Goal: Task Accomplishment & Management: Manage account settings

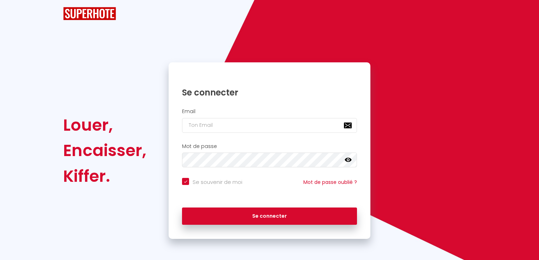
checkbox input "true"
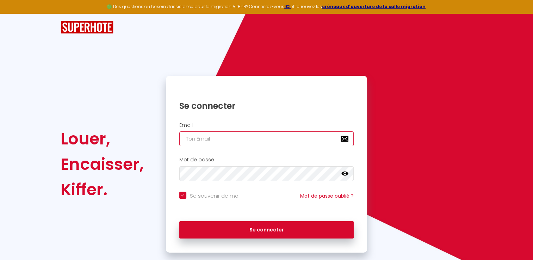
click at [244, 137] on input "email" at bounding box center [266, 138] width 175 height 15
type input "[EMAIL_ADDRESS][DOMAIN_NAME]"
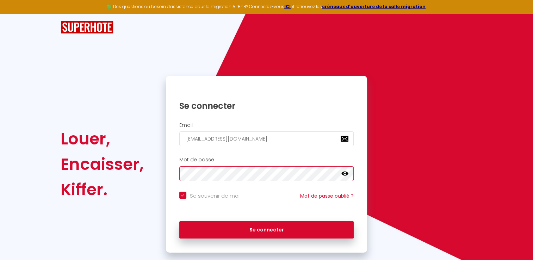
click at [179, 221] on button "Se connecter" at bounding box center [266, 230] width 175 height 18
checkbox input "true"
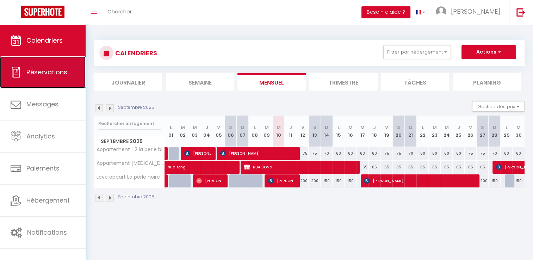
click at [37, 84] on link "Réservations" at bounding box center [43, 72] width 86 height 32
select select "not_cancelled"
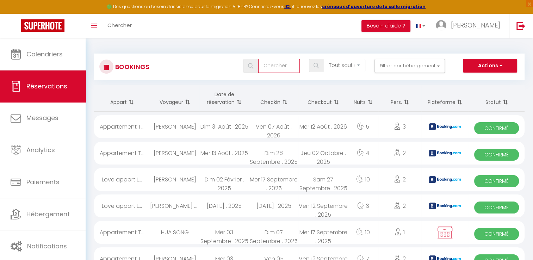
click at [277, 69] on input "text" at bounding box center [279, 66] width 42 height 14
type input "zarco"
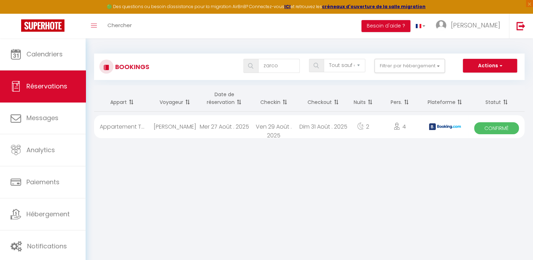
click at [139, 132] on div "Appartement T..." at bounding box center [122, 126] width 56 height 23
select select "OK"
select select "KO"
select select "0"
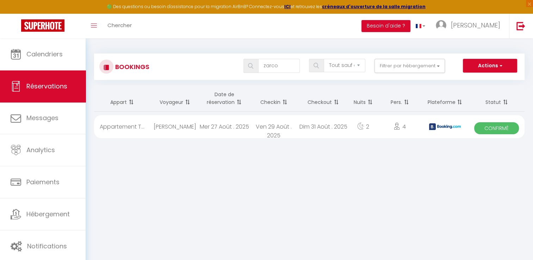
select select "1"
select select
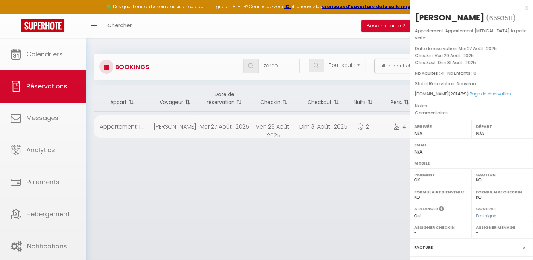
click at [139, 132] on div at bounding box center [266, 130] width 533 height 260
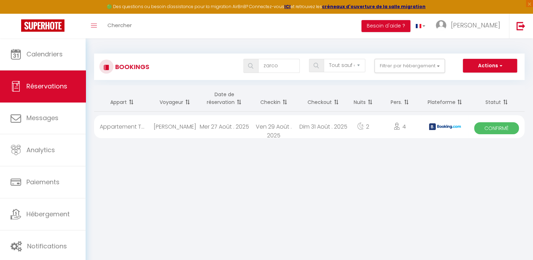
click at [139, 132] on div "Appartement T..." at bounding box center [122, 126] width 56 height 23
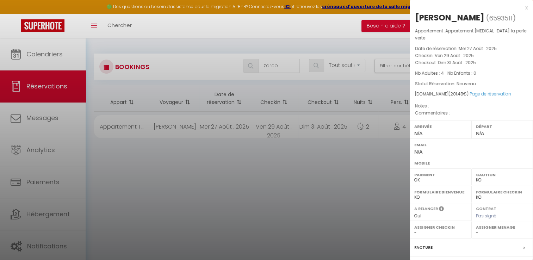
click at [524, 244] on span at bounding box center [526, 247] width 5 height 7
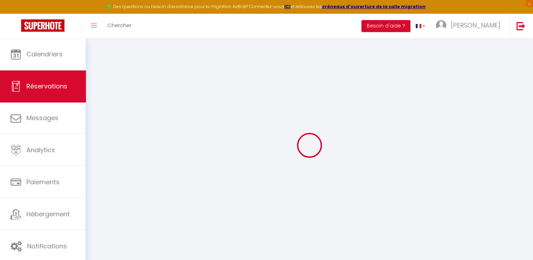
select select
checkbox input "false"
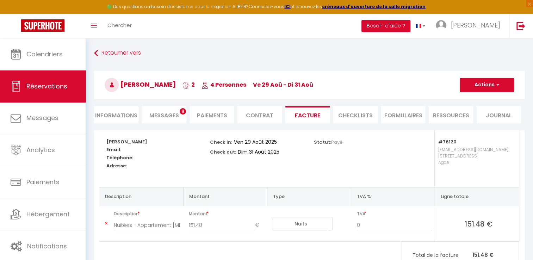
click at [123, 119] on li "Informations" at bounding box center [116, 114] width 44 height 17
select select
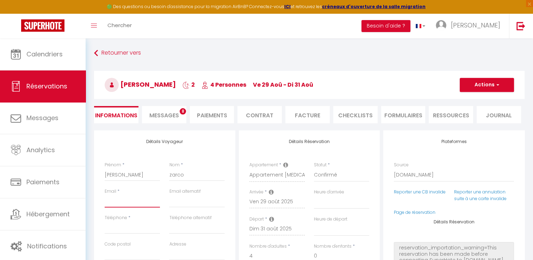
click at [108, 202] on input "Email client" at bounding box center [132, 201] width 55 height 13
type input "g"
select select
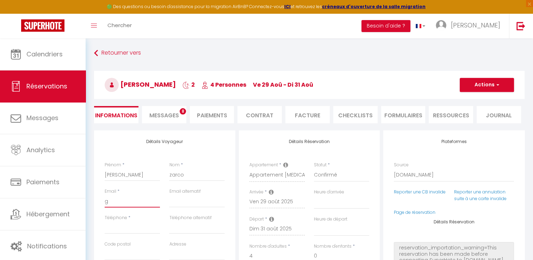
checkbox input "false"
type input "gr"
select select
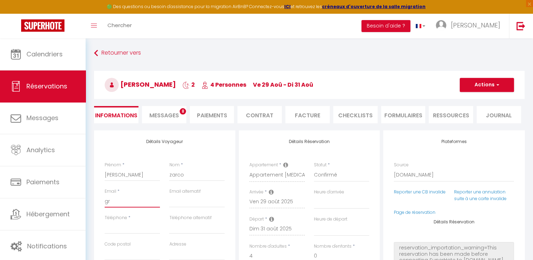
checkbox input "false"
type input "gra"
select select
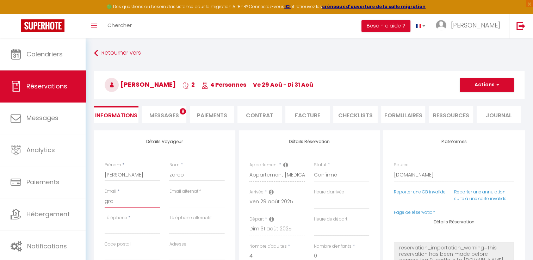
checkbox input "false"
type input "gran"
select select
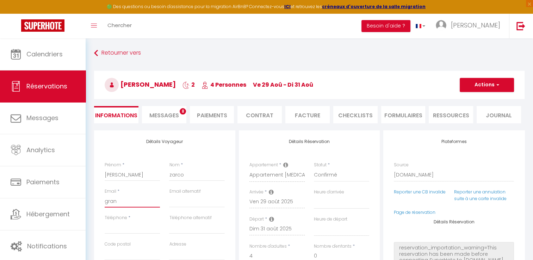
checkbox input "false"
type input "grand"
select select
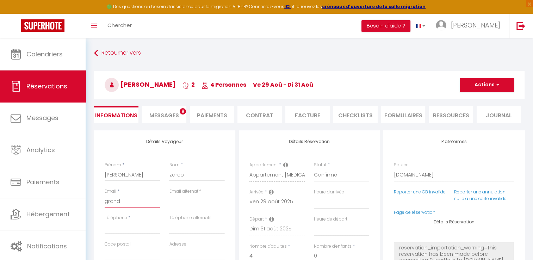
checkbox input "false"
type input "grandv"
select select
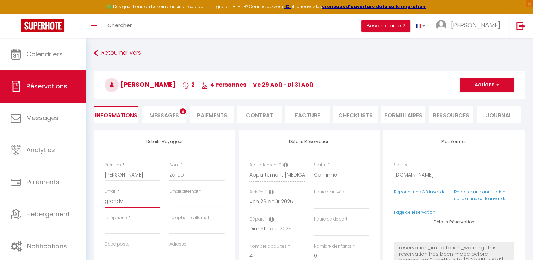
checkbox input "false"
type input "grandvi"
select select
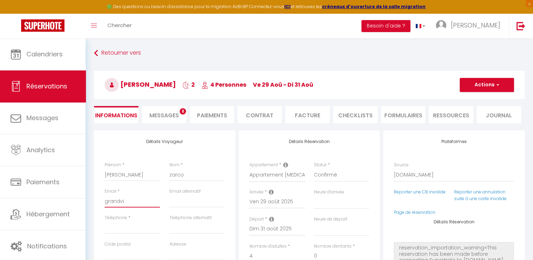
checkbox input "false"
type input "grandvic"
select select
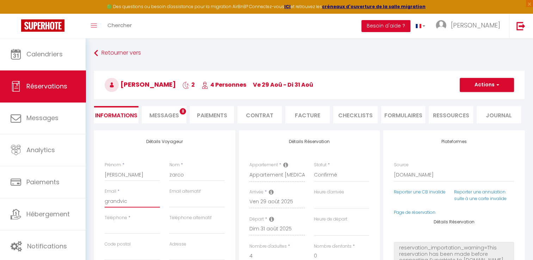
checkbox input "false"
type input "grandvict"
select select
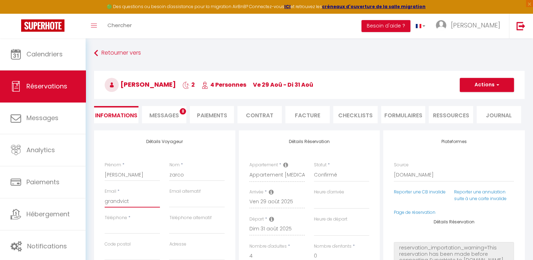
checkbox input "false"
type input "grandvicto"
select select
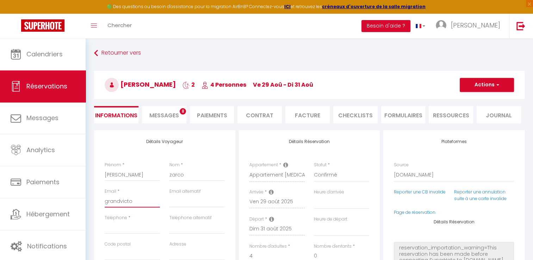
checkbox input "false"
type input "grandvictor"
select select
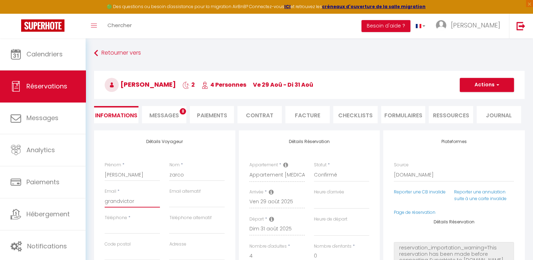
checkbox input "false"
type input "grandvictori"
select select
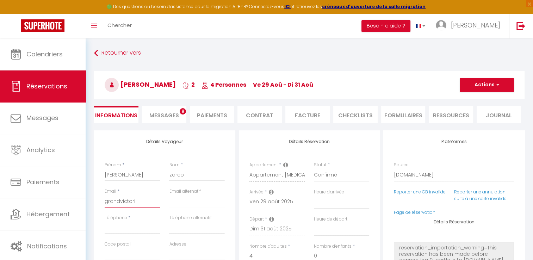
checkbox input "false"
type input "grandvictoria"
select select
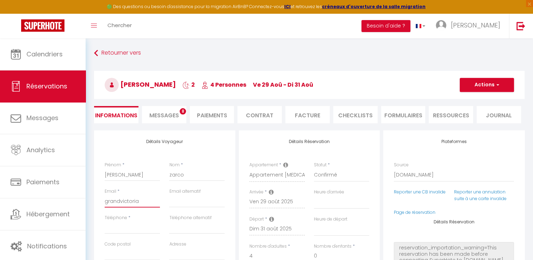
checkbox input "false"
type input "grandvictoria0"
select select
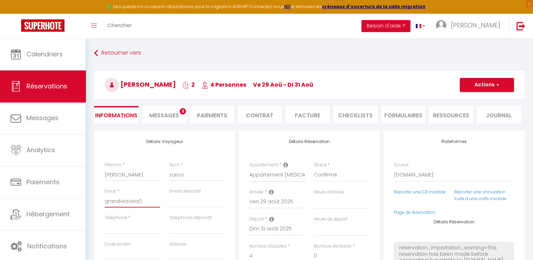
checkbox input "false"
type input "grandvictoria06"
select select
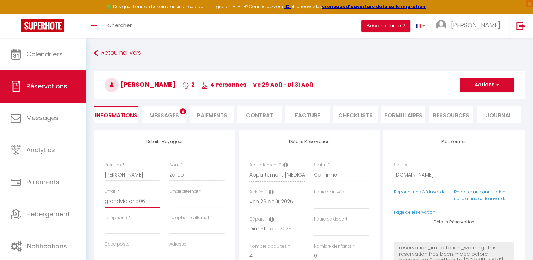
checkbox input "false"
type input "grandvictoria069"
select select
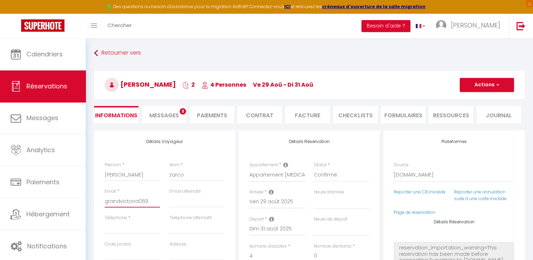
checkbox input "false"
type input "grandvictoria069@"
select select
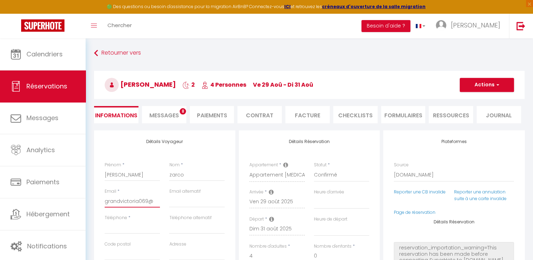
checkbox input "false"
type input "grandvictoria069@g"
select select
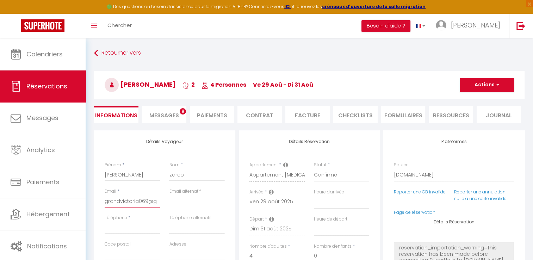
checkbox input "false"
type input "grandvictoria069@gm"
select select
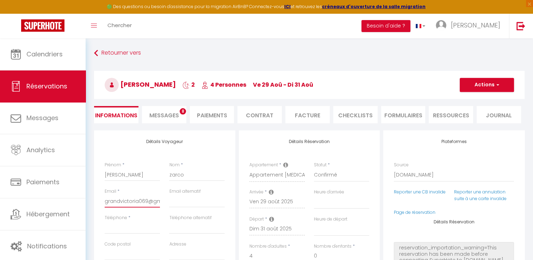
checkbox input "false"
type input "grandvictoria069@gma"
select select
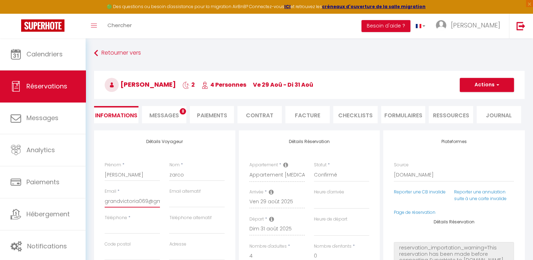
checkbox input "false"
type input "grandvictoria069@gmai"
select select
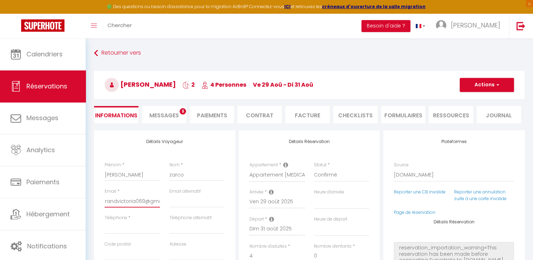
checkbox input "false"
type input "[EMAIL_ADDRESS]"
select select
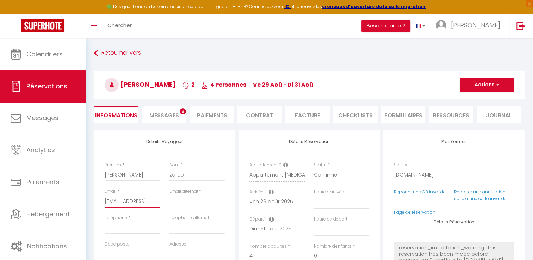
checkbox input "false"
type input "[EMAIL_ADDRESS]."
select select
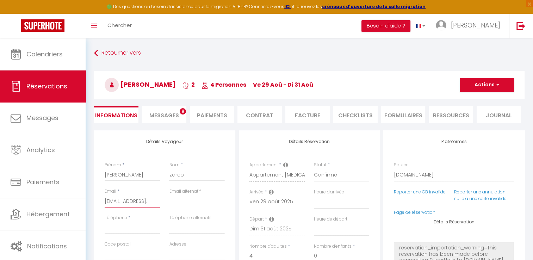
select select
checkbox input "false"
type input "grandvictoria069@gmail.c"
select select
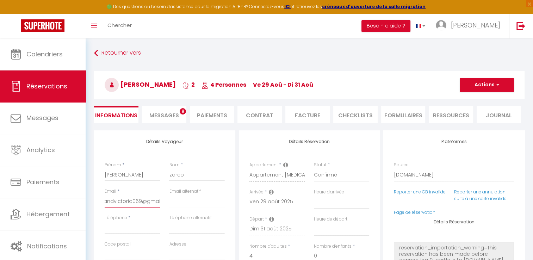
select select
checkbox input "false"
type input "[EMAIL_ADDRESS][DOMAIN_NAME]"
select select
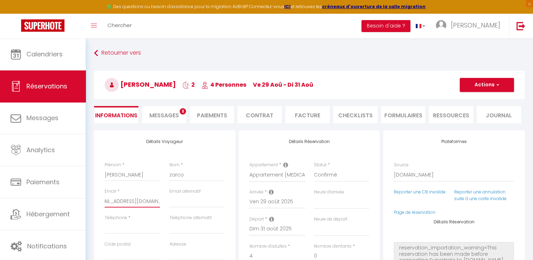
select select
checkbox input "false"
type input "[EMAIL_ADDRESS][DOMAIN_NAME]"
select select
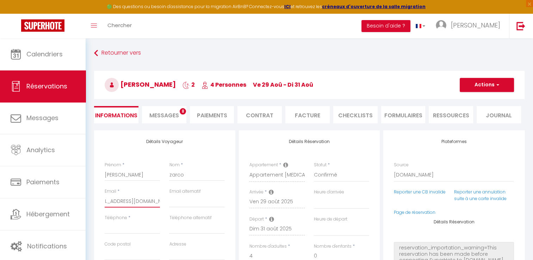
select select
checkbox input "false"
type input "[EMAIL_ADDRESS][DOMAIN_NAME]"
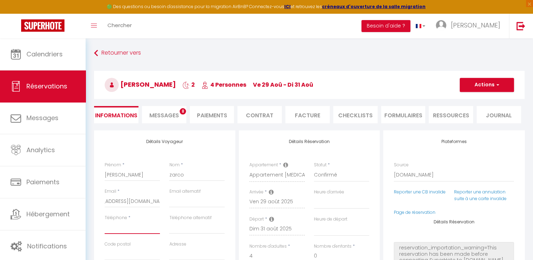
scroll to position [0, 0]
click at [130, 227] on input "Téléphone" at bounding box center [132, 227] width 55 height 13
type input "0"
select select
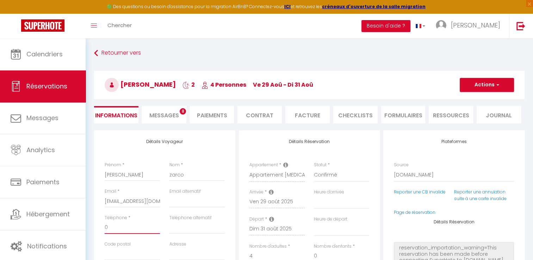
select select
checkbox input "false"
type input "07"
select select
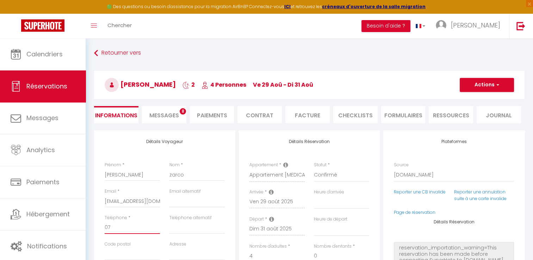
select select
checkbox input "false"
type input "078"
select select
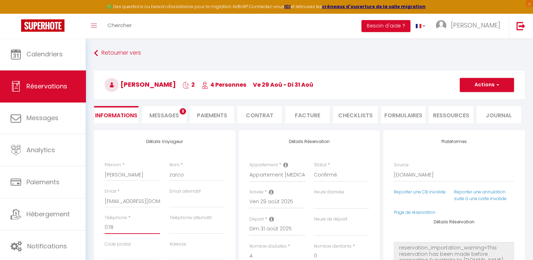
select select
checkbox input "false"
type input "0782"
select select
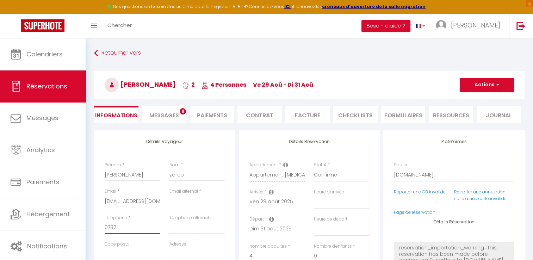
select select
checkbox input "false"
type input "07822"
select select
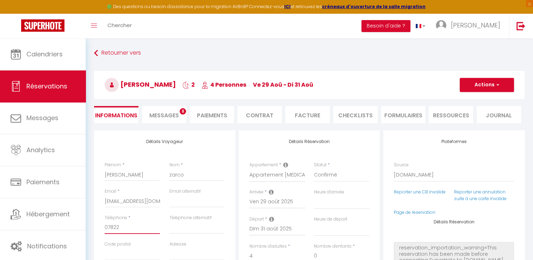
select select
checkbox input "false"
type input "078222"
select select
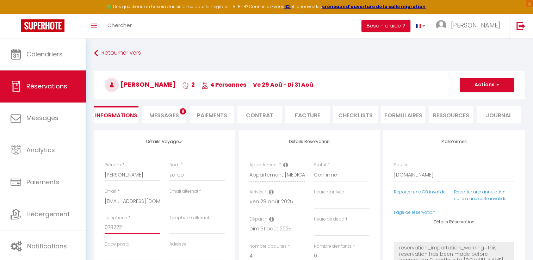
select select
checkbox input "false"
type input "0782224"
select select
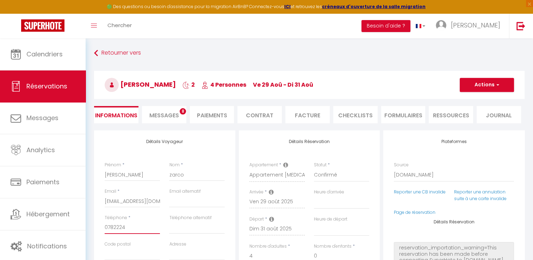
select select
checkbox input "false"
type input "07822241"
select select
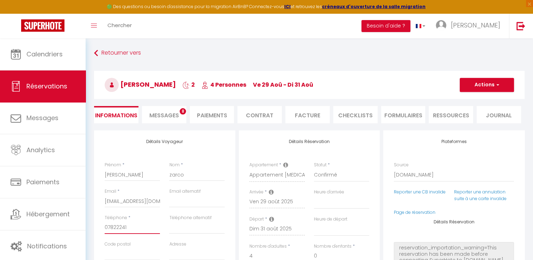
select select
checkbox input "false"
type input "078222416"
select select
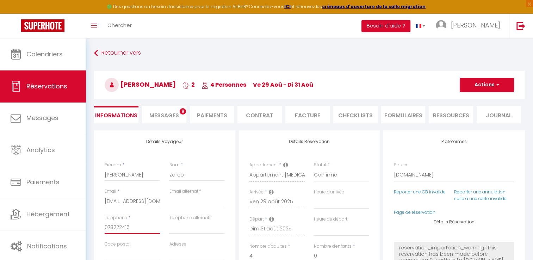
select select
checkbox input "false"
type input "0782224161"
select select
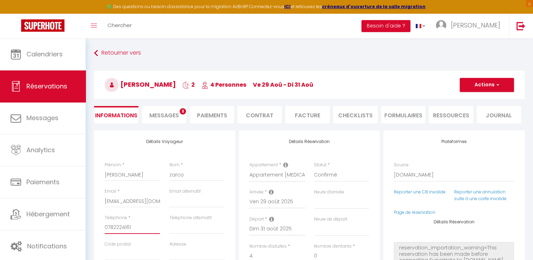
select select
checkbox input "false"
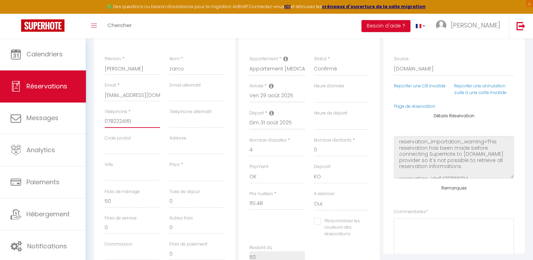
scroll to position [103, 0]
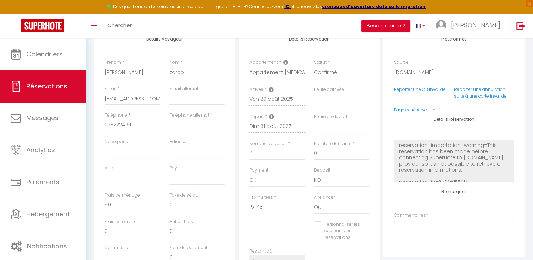
click at [194, 222] on div "Autres frais 0" at bounding box center [196, 228] width 55 height 19
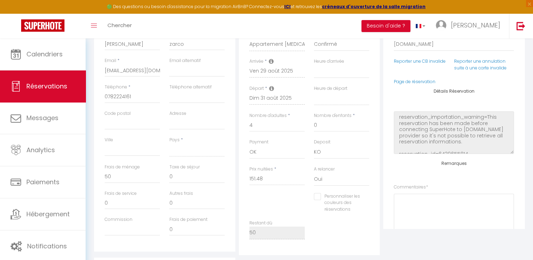
scroll to position [117, 0]
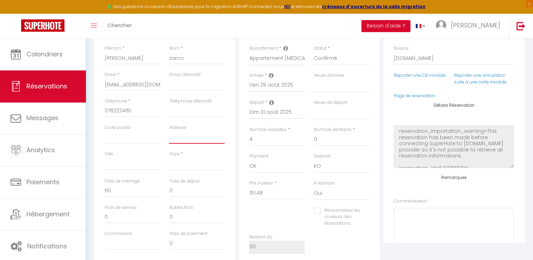
click at [178, 142] on input "Adresse" at bounding box center [196, 137] width 55 height 13
drag, startPoint x: 178, startPoint y: 142, endPoint x: 221, endPoint y: 141, distance: 42.3
click at [221, 141] on input "42 rue vauvecaure" at bounding box center [196, 137] width 55 height 13
click at [219, 139] on input "42 rue vauvecaure" at bounding box center [196, 137] width 55 height 13
click at [111, 165] on input "Ville" at bounding box center [132, 164] width 55 height 13
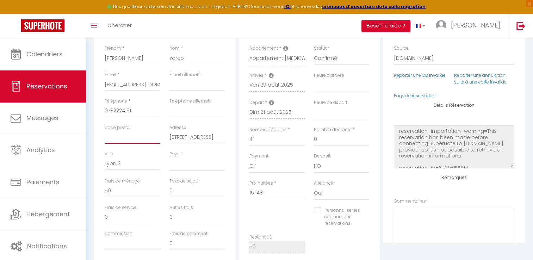
click at [114, 140] on input "Code postal" at bounding box center [132, 137] width 55 height 13
click at [177, 166] on select "[GEOGRAPHIC_DATA] [GEOGRAPHIC_DATA] [GEOGRAPHIC_DATA] [GEOGRAPHIC_DATA] [GEOGRA…" at bounding box center [196, 164] width 55 height 13
click at [169, 158] on select "[GEOGRAPHIC_DATA] [GEOGRAPHIC_DATA] [GEOGRAPHIC_DATA] [GEOGRAPHIC_DATA] [GEOGRA…" at bounding box center [196, 164] width 55 height 13
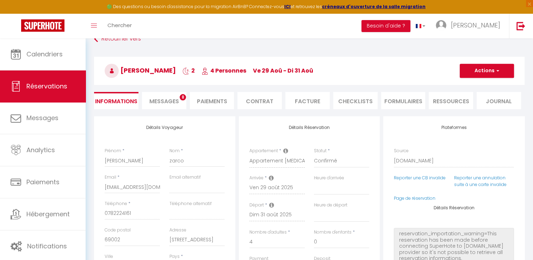
scroll to position [13, 0]
click at [301, 103] on li "Facture" at bounding box center [308, 101] width 44 height 17
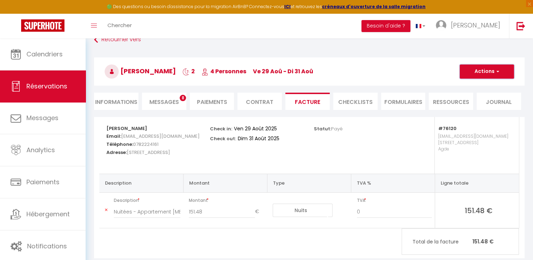
click at [501, 70] on button "Actions" at bounding box center [487, 72] width 54 height 14
click at [471, 88] on link "Enregistrer" at bounding box center [481, 86] width 59 height 9
click at [265, 104] on li "Contrat" at bounding box center [260, 101] width 44 height 17
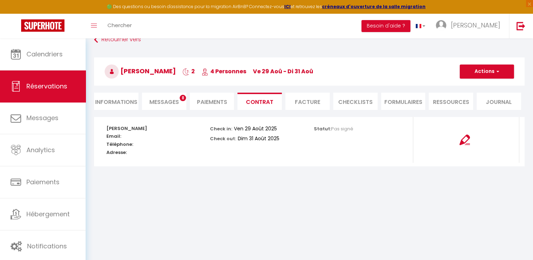
click at [292, 100] on li "Facture" at bounding box center [308, 101] width 44 height 17
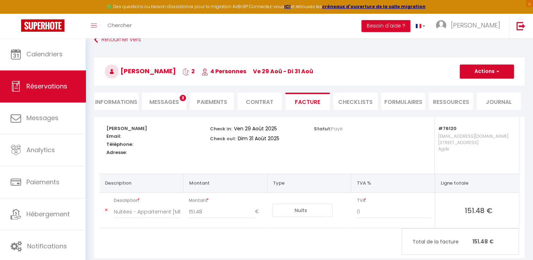
click at [115, 104] on li "Informations" at bounding box center [116, 101] width 44 height 17
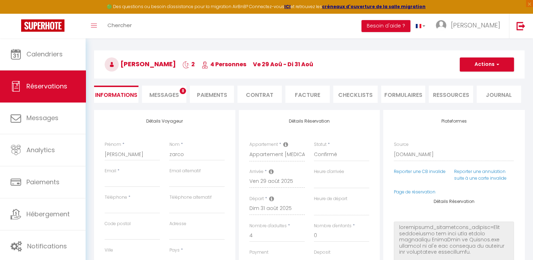
scroll to position [18, 0]
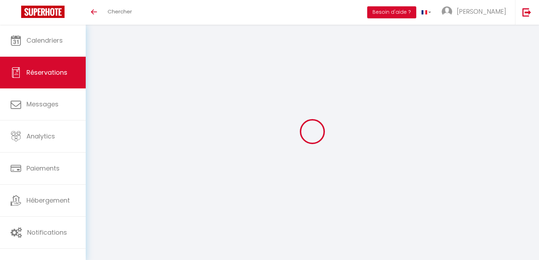
select select
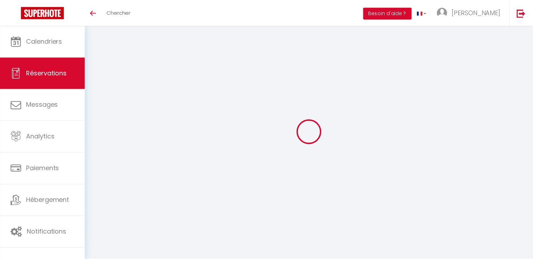
scroll to position [18, 0]
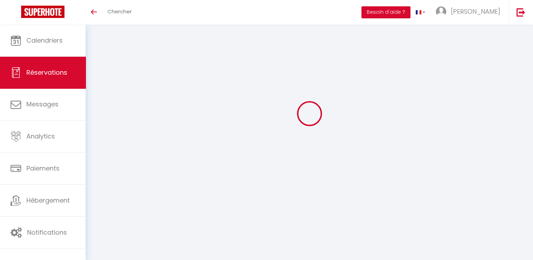
select select
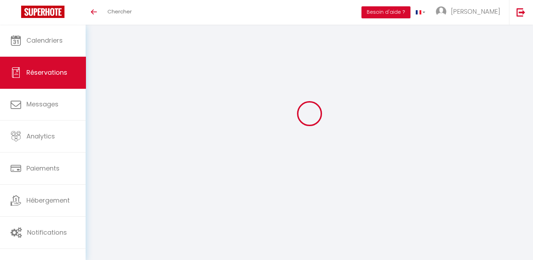
select select
checkbox input "false"
type input "[PERSON_NAME]"
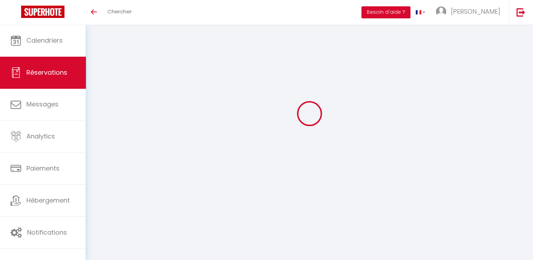
type input "zarco"
select select
select select "76120"
select select "1"
select select
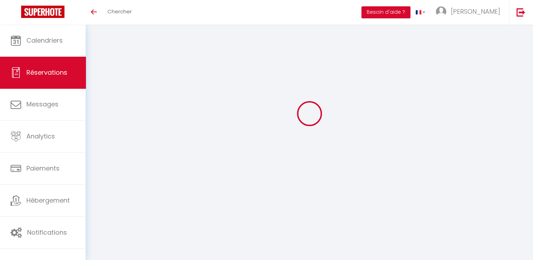
select select
type input "4"
select select "10"
select select
type input "151.48"
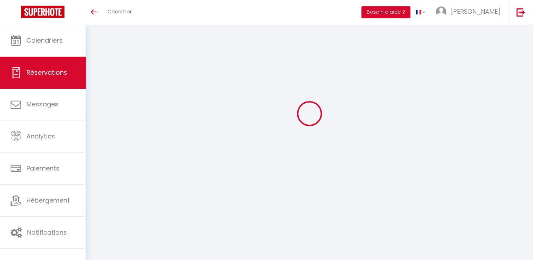
checkbox input "false"
type input "50"
select select "2"
type input "0"
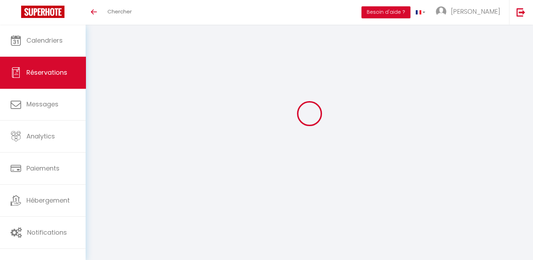
type input "0"
select select
select select "12"
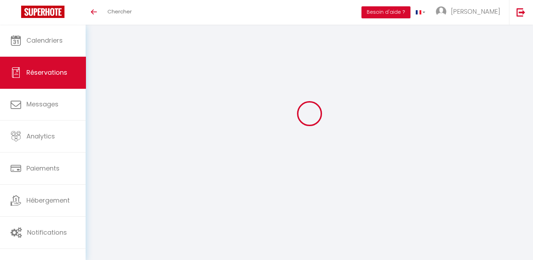
select select "14"
checkbox input "false"
select select
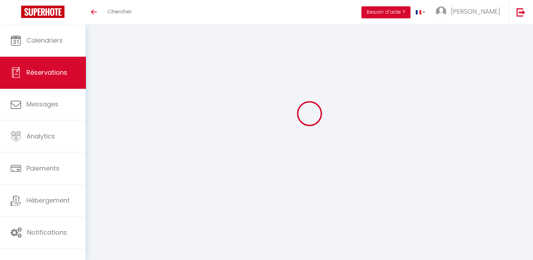
checkbox input "false"
select select
checkbox input "false"
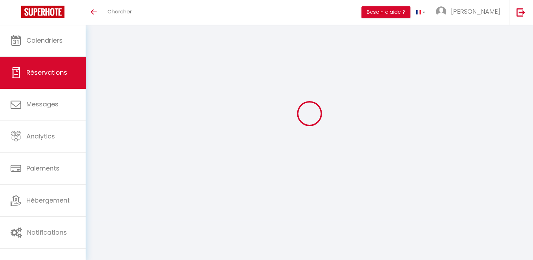
select select
checkbox input "false"
select select
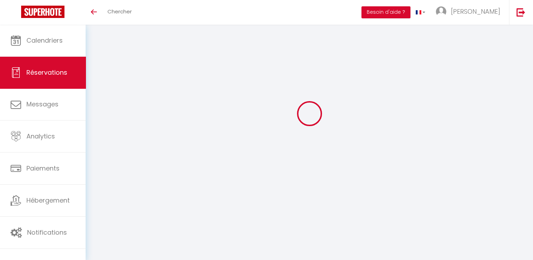
type input "50"
select select
checkbox input "false"
select select
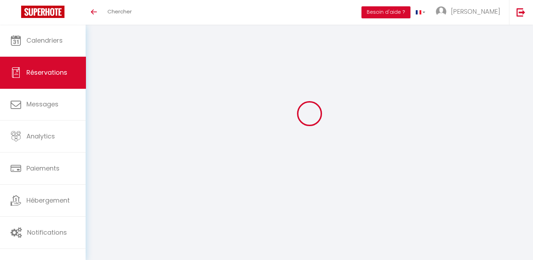
checkbox input "false"
select select
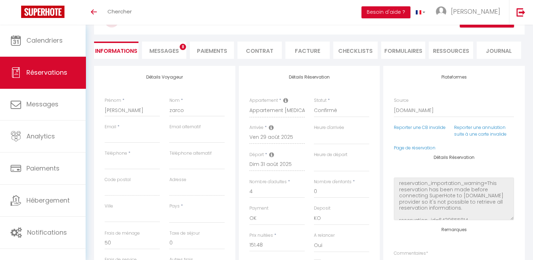
scroll to position [18, 0]
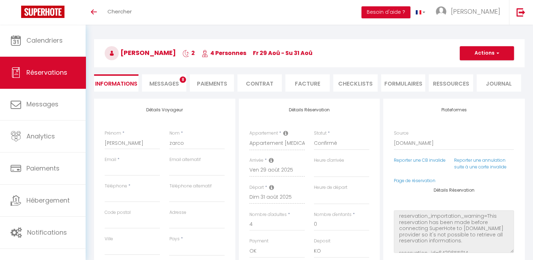
click at [168, 86] on span "Messages" at bounding box center [164, 84] width 30 height 8
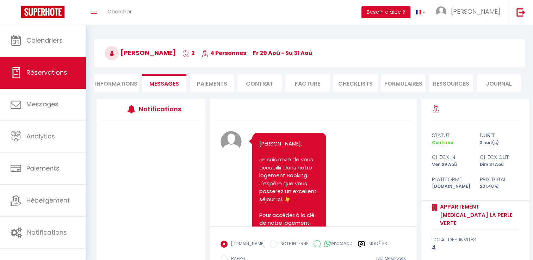
click at [131, 81] on li "Informations" at bounding box center [116, 82] width 44 height 17
select select
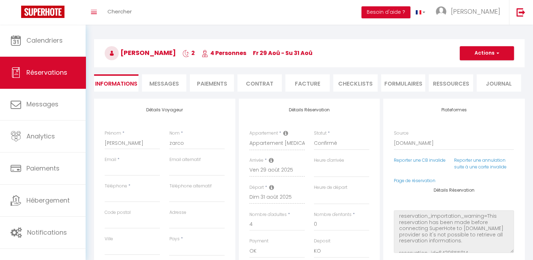
select select
checkbox input "false"
click at [119, 250] on input "Ville" at bounding box center [132, 249] width 55 height 13
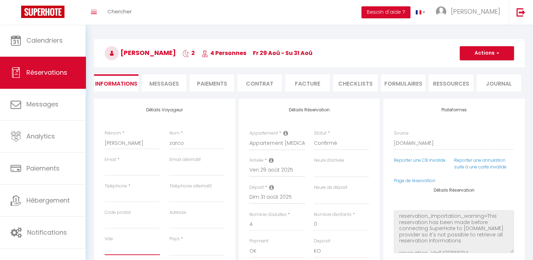
type input "L"
select select
checkbox input "false"
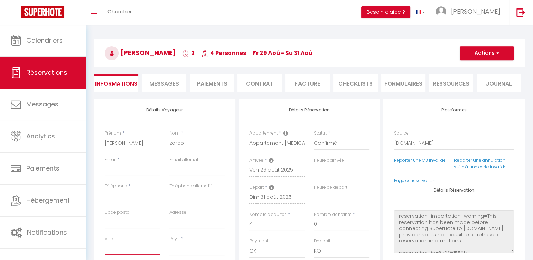
type input "LY"
select select
checkbox input "false"
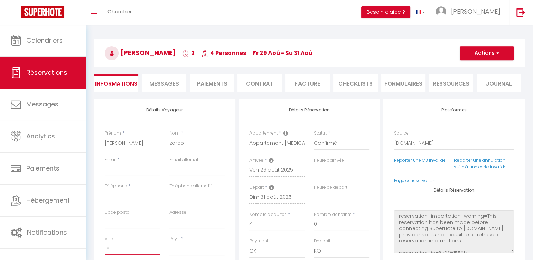
type input "LYO"
select select
checkbox input "false"
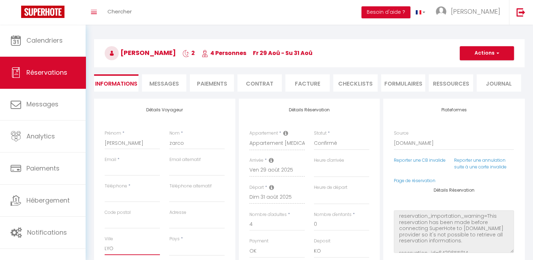
type input "[GEOGRAPHIC_DATA]"
select select
checkbox input "false"
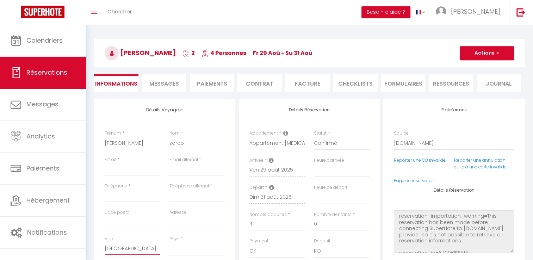
type input "[GEOGRAPHIC_DATA]"
select select
checkbox input "false"
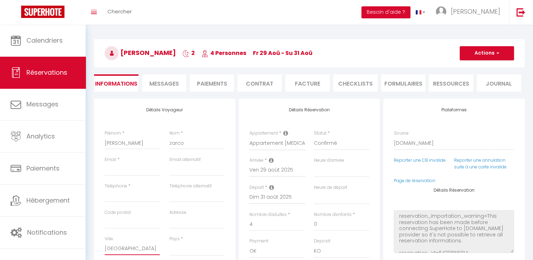
select select
checkbox input "false"
select select
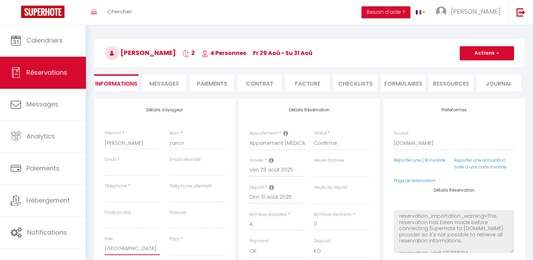
select select
checkbox input "false"
type input "LYON 2"
select select
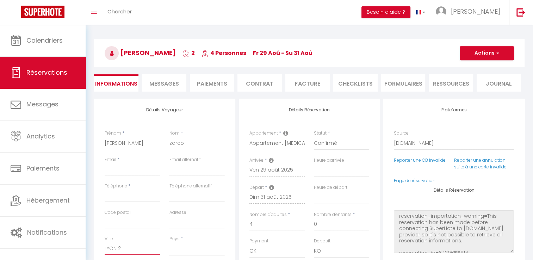
select select
checkbox input "false"
type input "LYON 2"
click at [111, 221] on input "Code postal" at bounding box center [132, 222] width 55 height 13
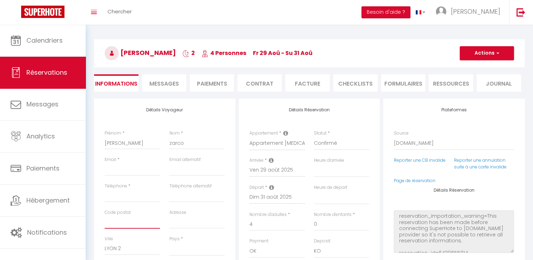
type input "6"
select select
checkbox input "false"
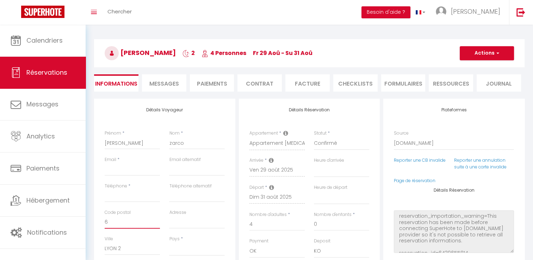
type input "69"
select select
checkbox input "false"
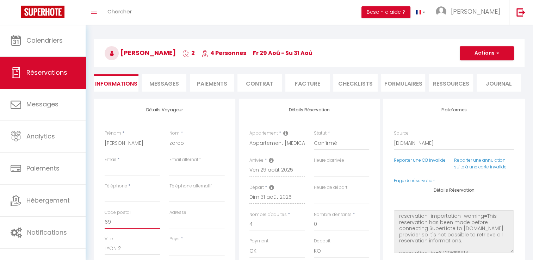
type input "690"
select select
checkbox input "false"
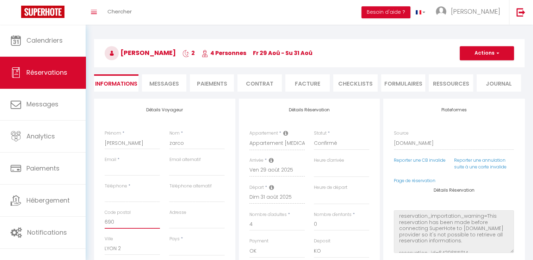
type input "6900"
select select
checkbox input "false"
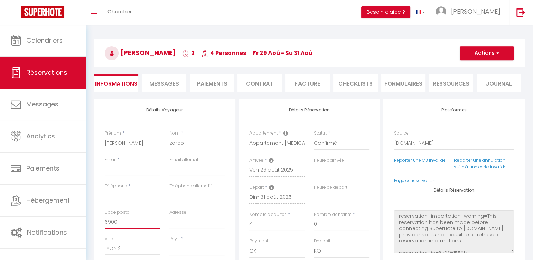
type input "69002"
select select
checkbox input "false"
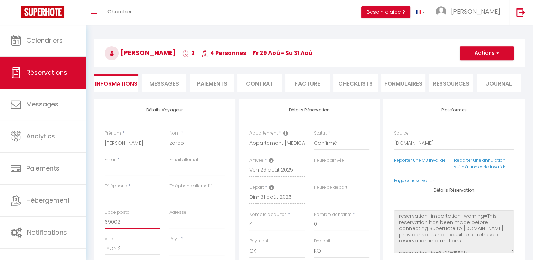
type input "69002"
click at [113, 171] on input "Email client" at bounding box center [132, 169] width 55 height 13
click at [488, 50] on button "Actions" at bounding box center [487, 53] width 54 height 14
click at [471, 69] on link "Enregistrer" at bounding box center [480, 68] width 56 height 9
select select
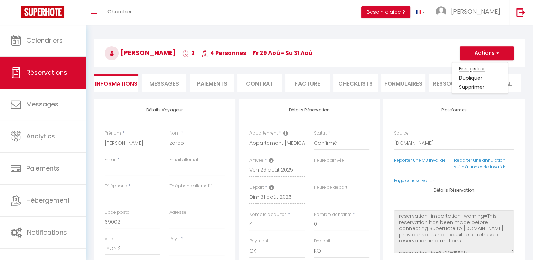
select select
checkbox input "false"
select select
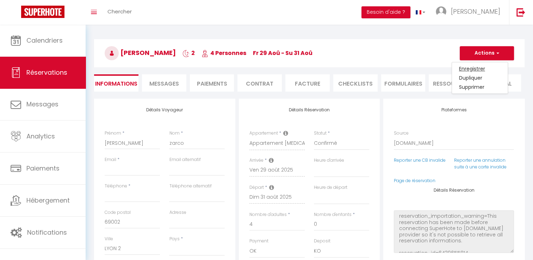
select select
checkbox input "false"
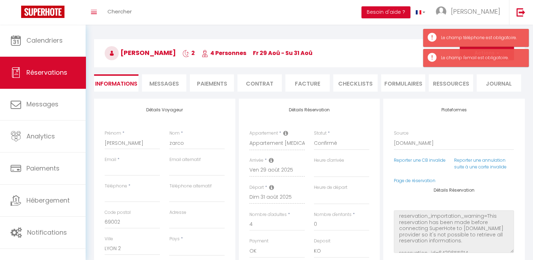
select select
checkbox input "false"
select select
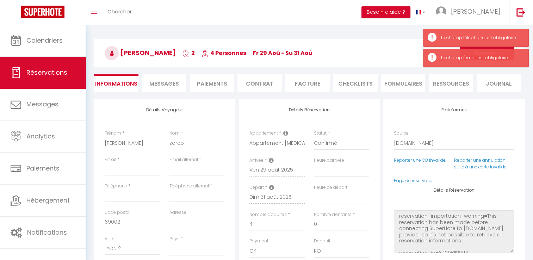
select select
checkbox input "false"
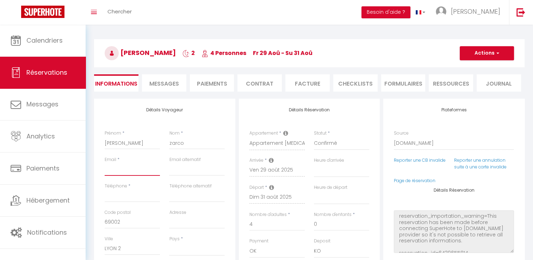
click at [110, 173] on input "Email client" at bounding box center [132, 169] width 55 height 13
type input "g"
select select
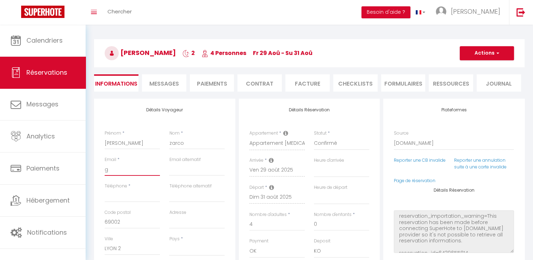
checkbox input "false"
type input "gr"
select select
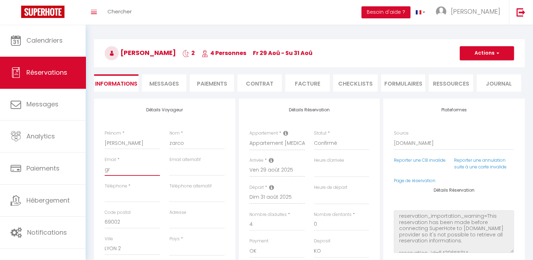
checkbox input "false"
type input "gra"
select select
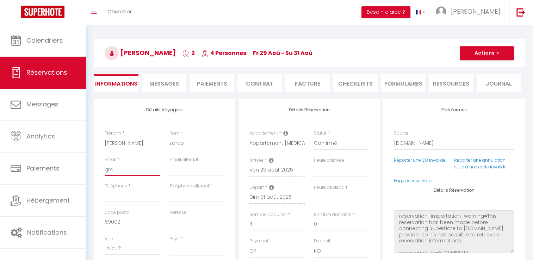
checkbox input "false"
type input "gran"
select select
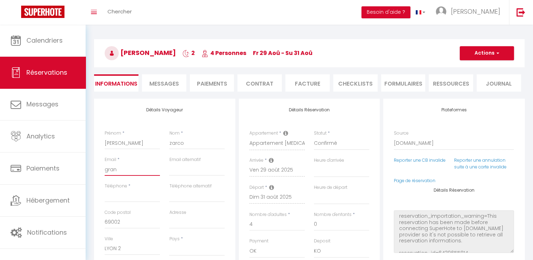
checkbox input "false"
type input "grand"
select select
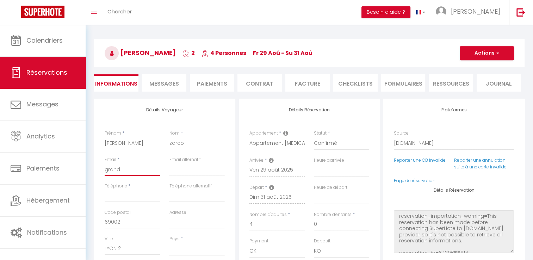
checkbox input "false"
type input "grandv"
select select
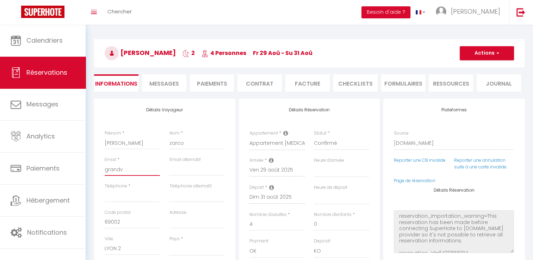
checkbox input "false"
type input "grandvi"
select select
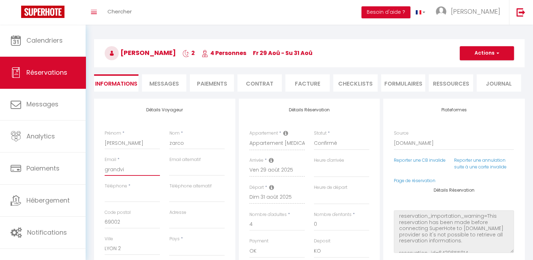
checkbox input "false"
type input "grandvic"
select select
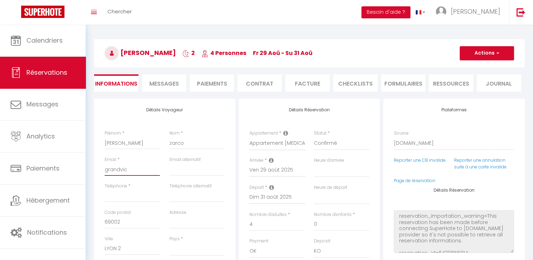
checkbox input "false"
type input "grandvict"
select select
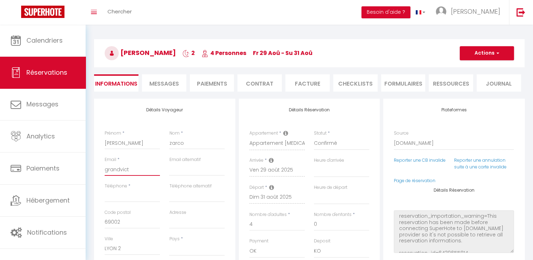
checkbox input "false"
type input "grandvicto"
select select
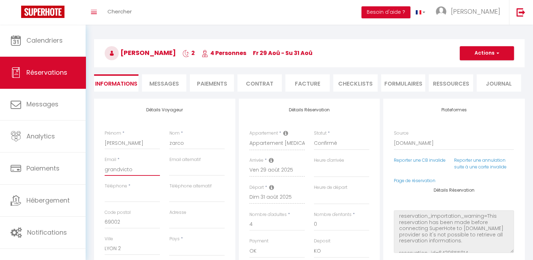
checkbox input "false"
type input "grandvictor"
select select
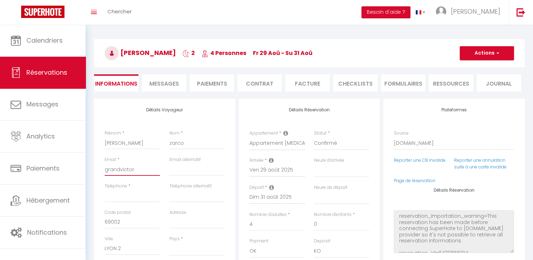
checkbox input "false"
click at [183, 248] on select "[GEOGRAPHIC_DATA] [GEOGRAPHIC_DATA] [GEOGRAPHIC_DATA] [GEOGRAPHIC_DATA] [GEOGRA…" at bounding box center [196, 249] width 55 height 13
click at [169, 243] on select "[GEOGRAPHIC_DATA] [GEOGRAPHIC_DATA] [GEOGRAPHIC_DATA] [GEOGRAPHIC_DATA] [GEOGRA…" at bounding box center [196, 249] width 55 height 13
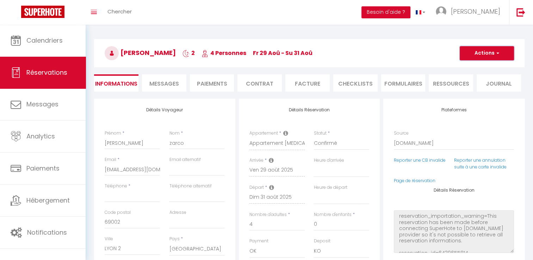
click at [476, 53] on button "Actions" at bounding box center [487, 53] width 54 height 14
click at [474, 66] on link "Enregistrer" at bounding box center [480, 68] width 56 height 9
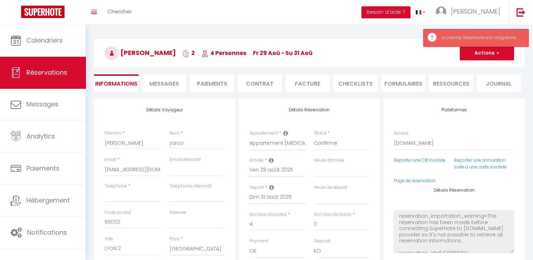
click at [162, 83] on span "Messages" at bounding box center [164, 84] width 30 height 8
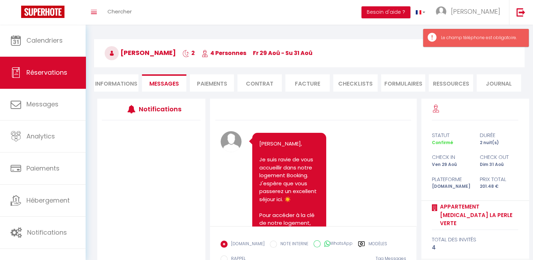
click at [116, 87] on li "Informations" at bounding box center [116, 82] width 44 height 17
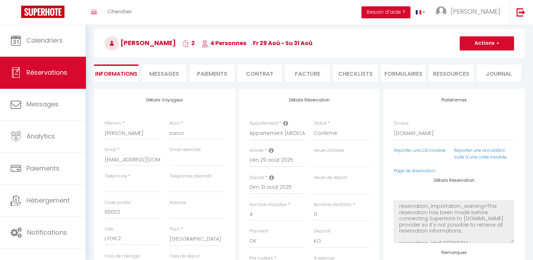
scroll to position [24, 0]
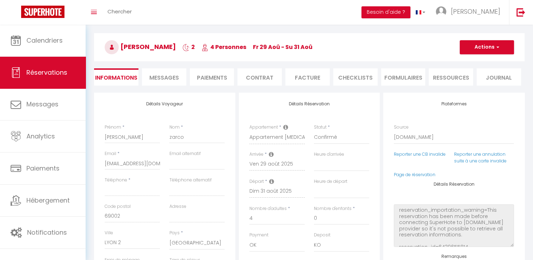
click at [299, 77] on li "Facture" at bounding box center [308, 76] width 44 height 17
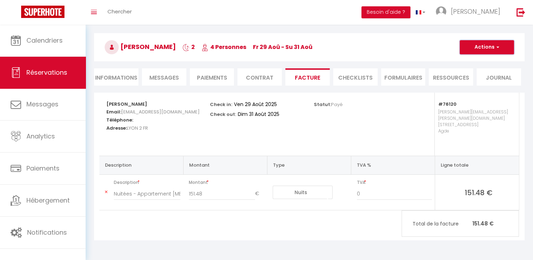
click at [494, 46] on button "Actions" at bounding box center [487, 47] width 54 height 14
click at [483, 80] on link "Envoyer la facture" at bounding box center [481, 80] width 59 height 9
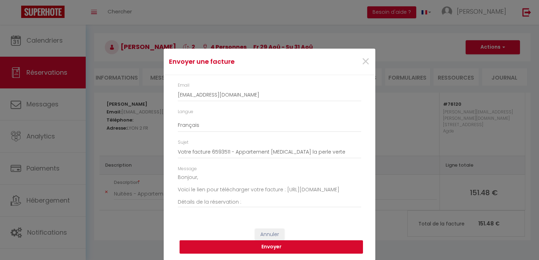
click at [300, 249] on button "Envoyer" at bounding box center [270, 246] width 183 height 13
